Goal: Download file/media

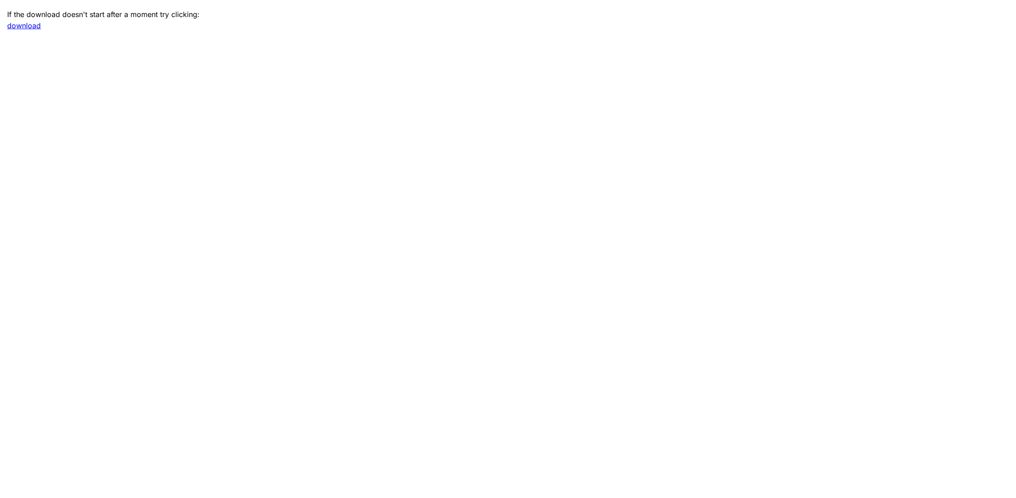
click at [17, 18] on p "If the download doesn't start after a moment try clicking:" at bounding box center [508, 14] width 1002 height 11
click at [24, 24] on link "download" at bounding box center [24, 25] width 34 height 9
